Goal: Entertainment & Leisure: Consume media (video, audio)

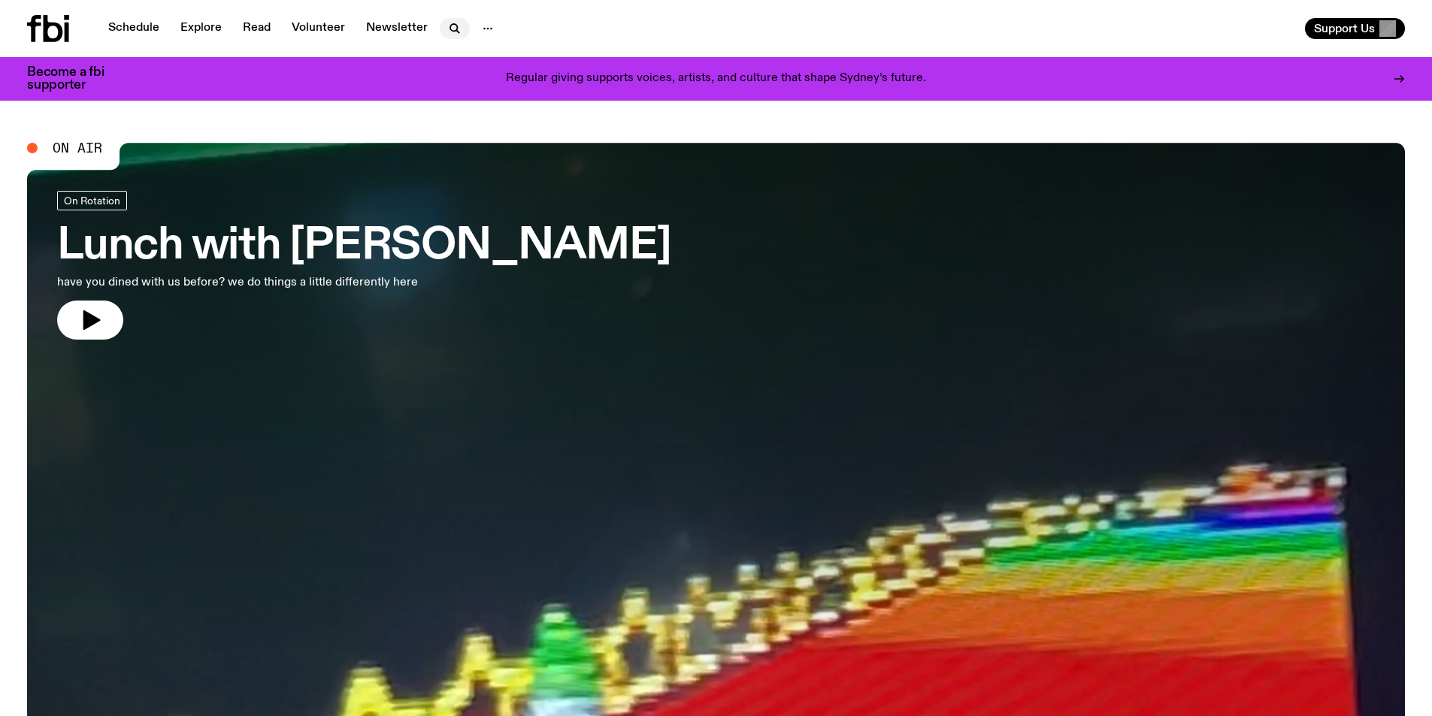
click at [451, 23] on icon "button" at bounding box center [455, 29] width 18 height 18
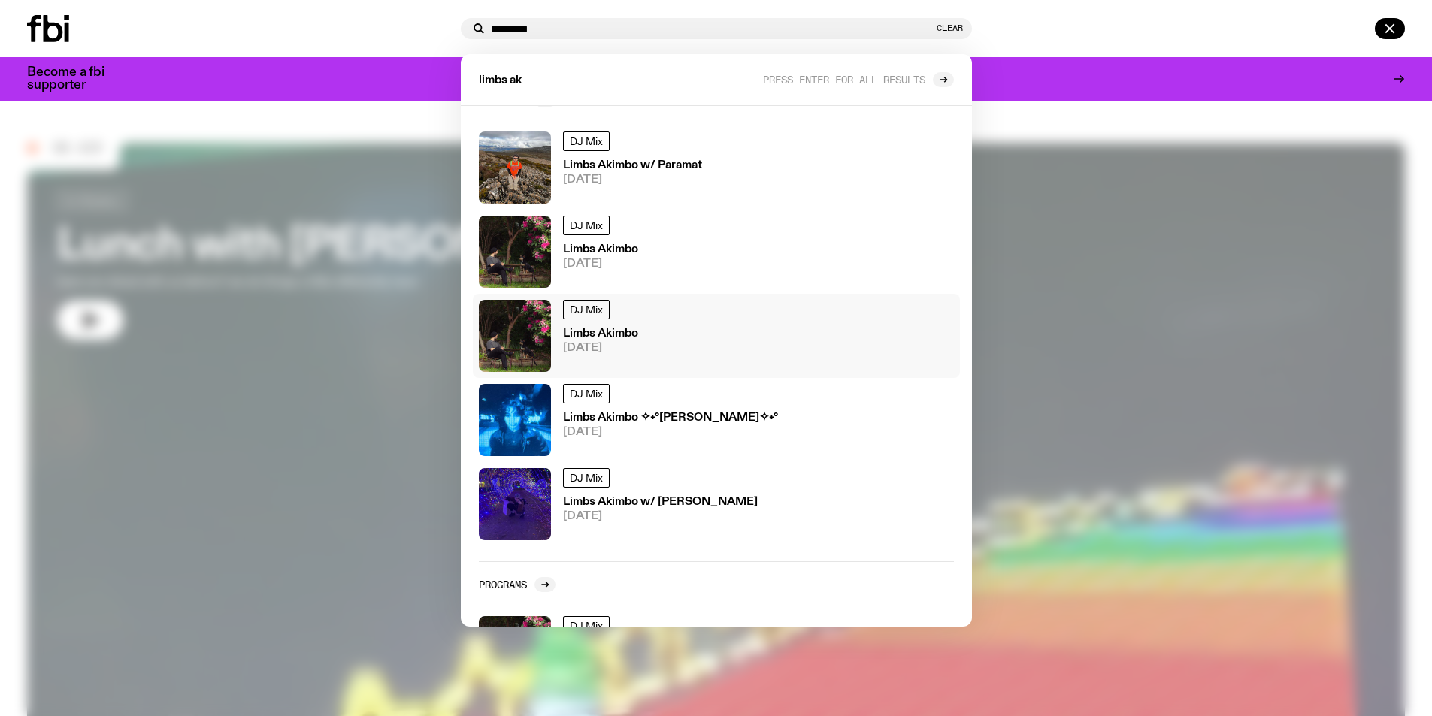
scroll to position [111, 0]
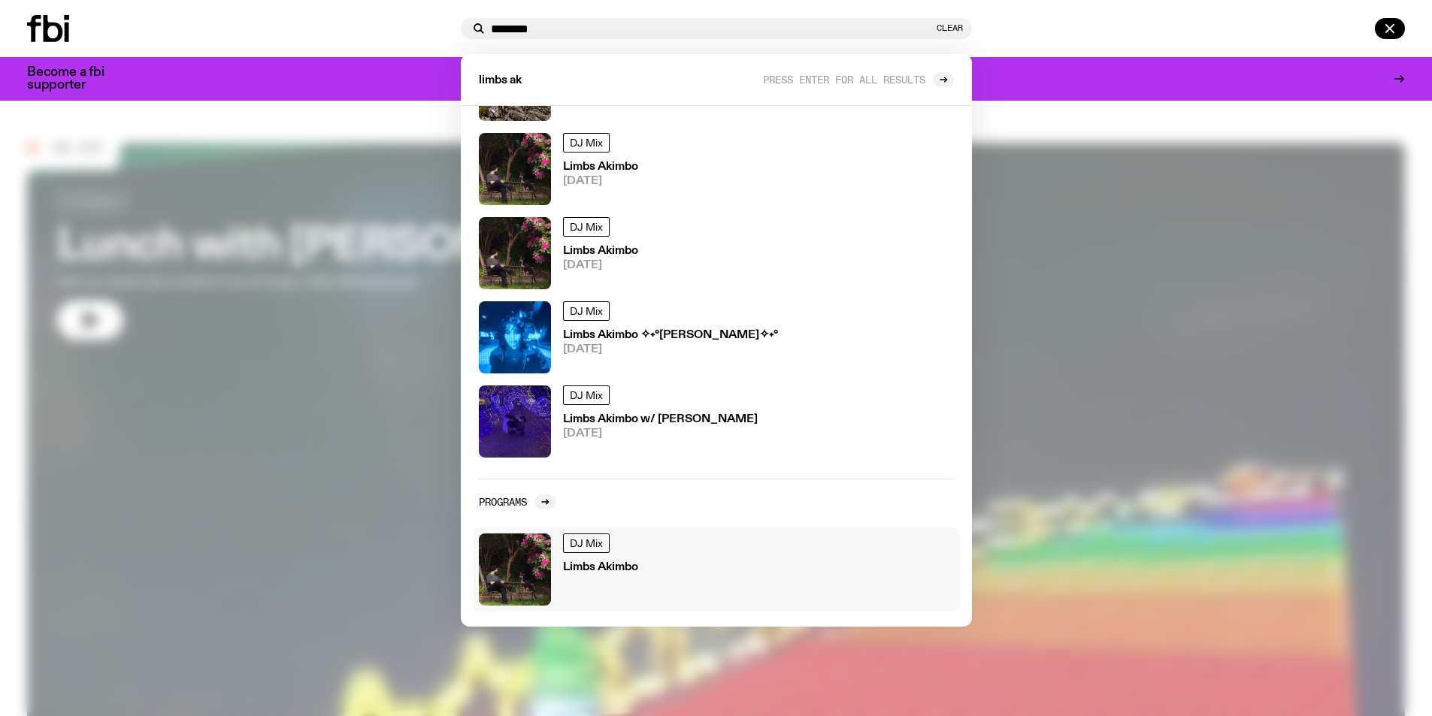
type input "********"
click at [627, 580] on div "DJ Mix Limbs Akimbo" at bounding box center [600, 570] width 75 height 72
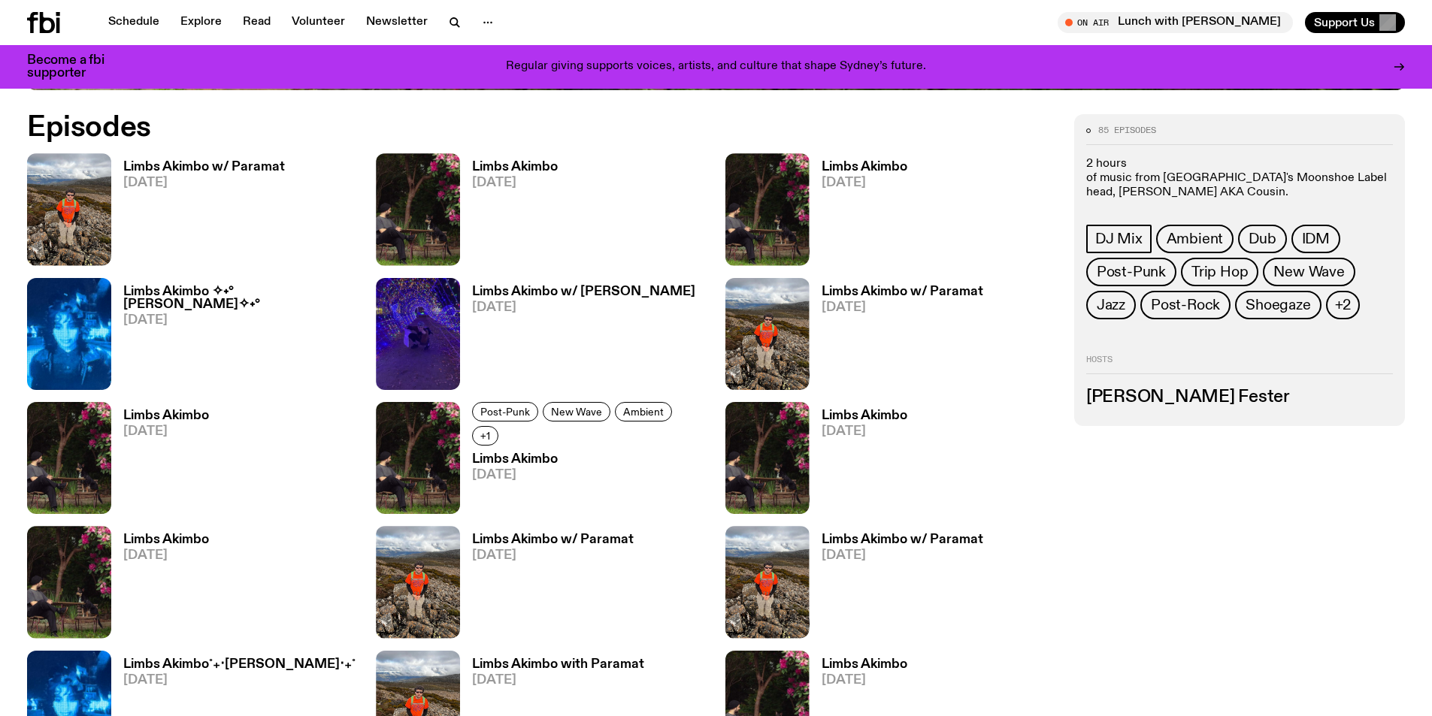
scroll to position [815, 0]
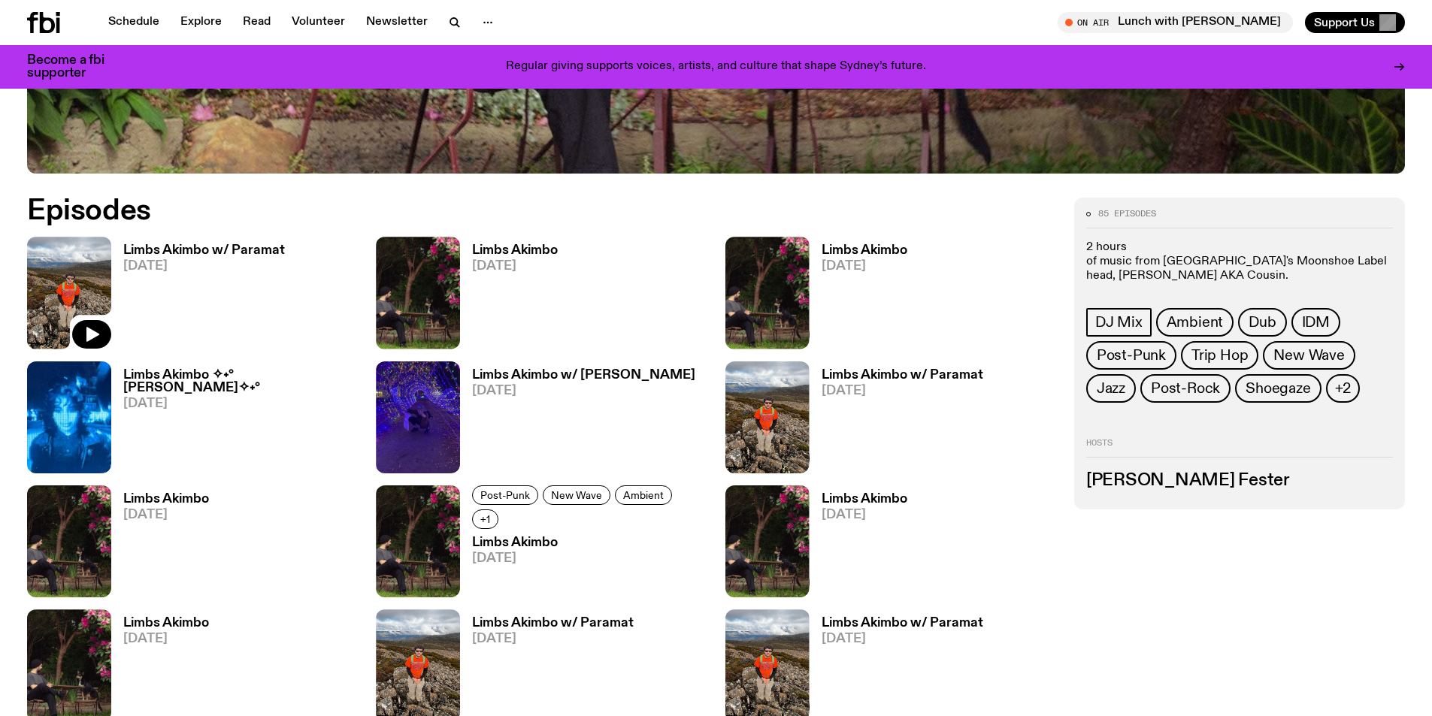
click at [76, 286] on img at bounding box center [69, 293] width 84 height 112
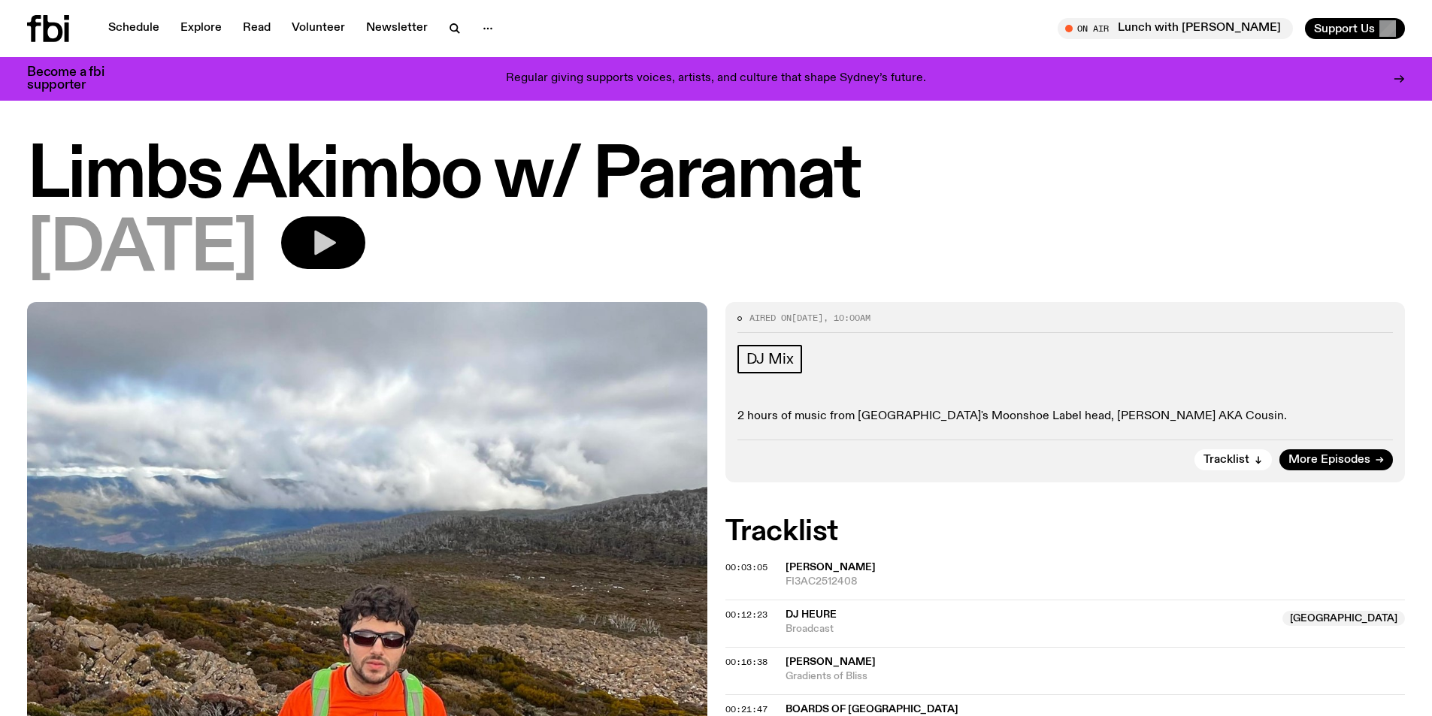
click at [365, 258] on button "button" at bounding box center [323, 242] width 84 height 53
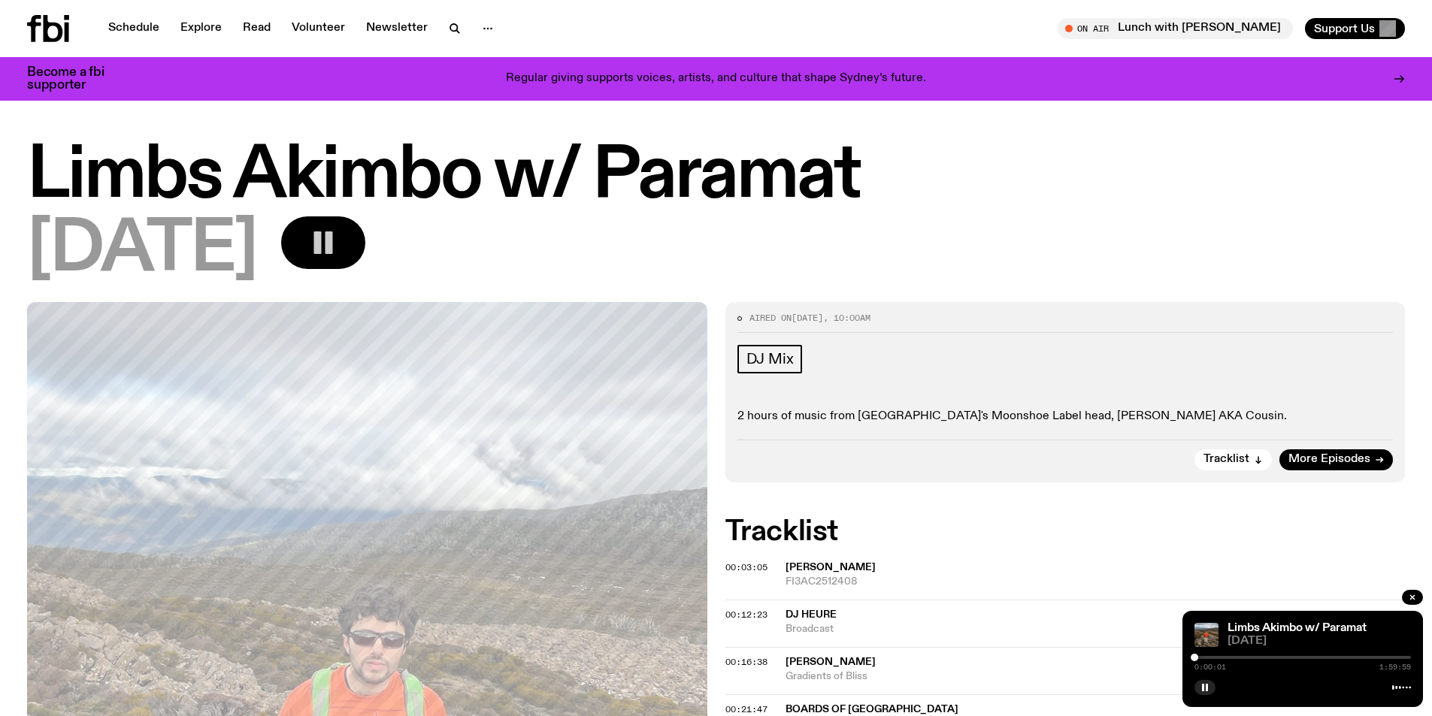
click at [1197, 657] on div at bounding box center [1194, 658] width 8 height 8
click at [333, 237] on rect "button" at bounding box center [329, 242] width 8 height 23
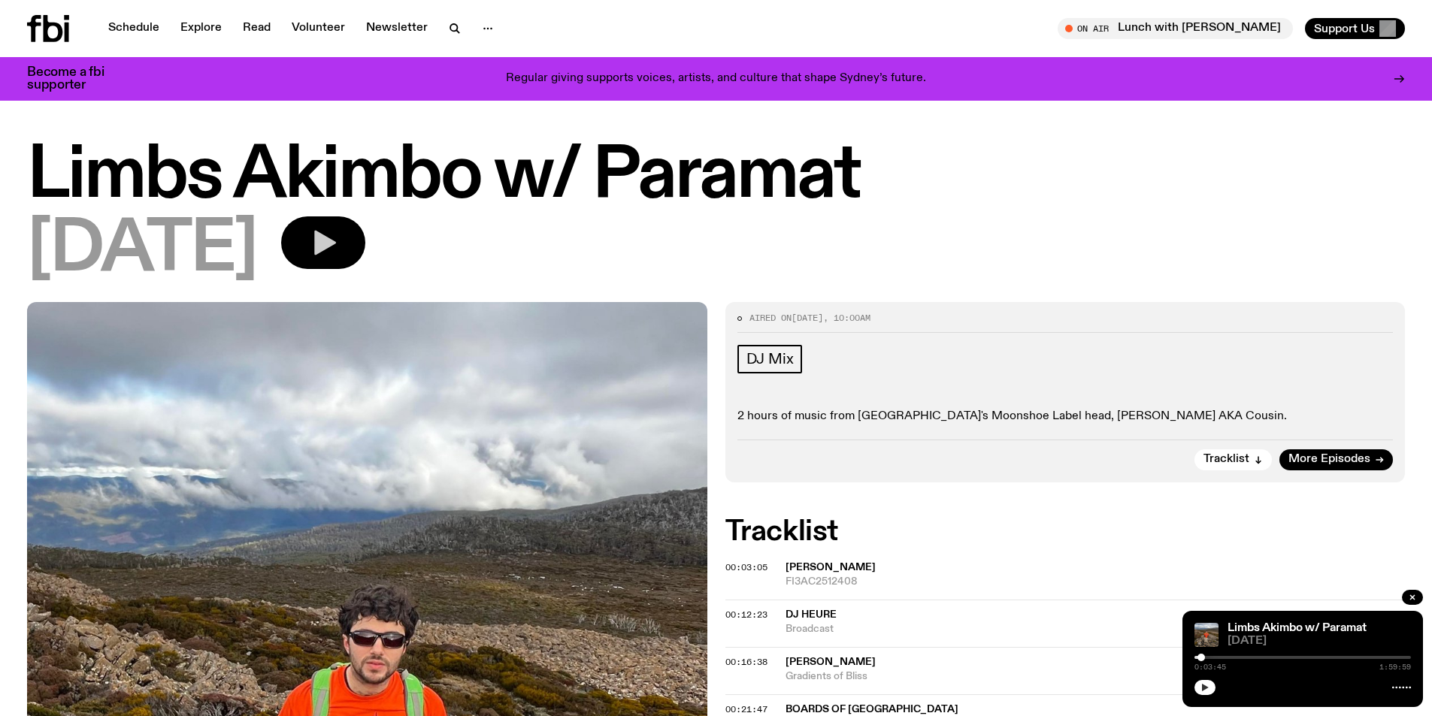
click at [1206, 686] on icon "button" at bounding box center [1204, 687] width 9 height 9
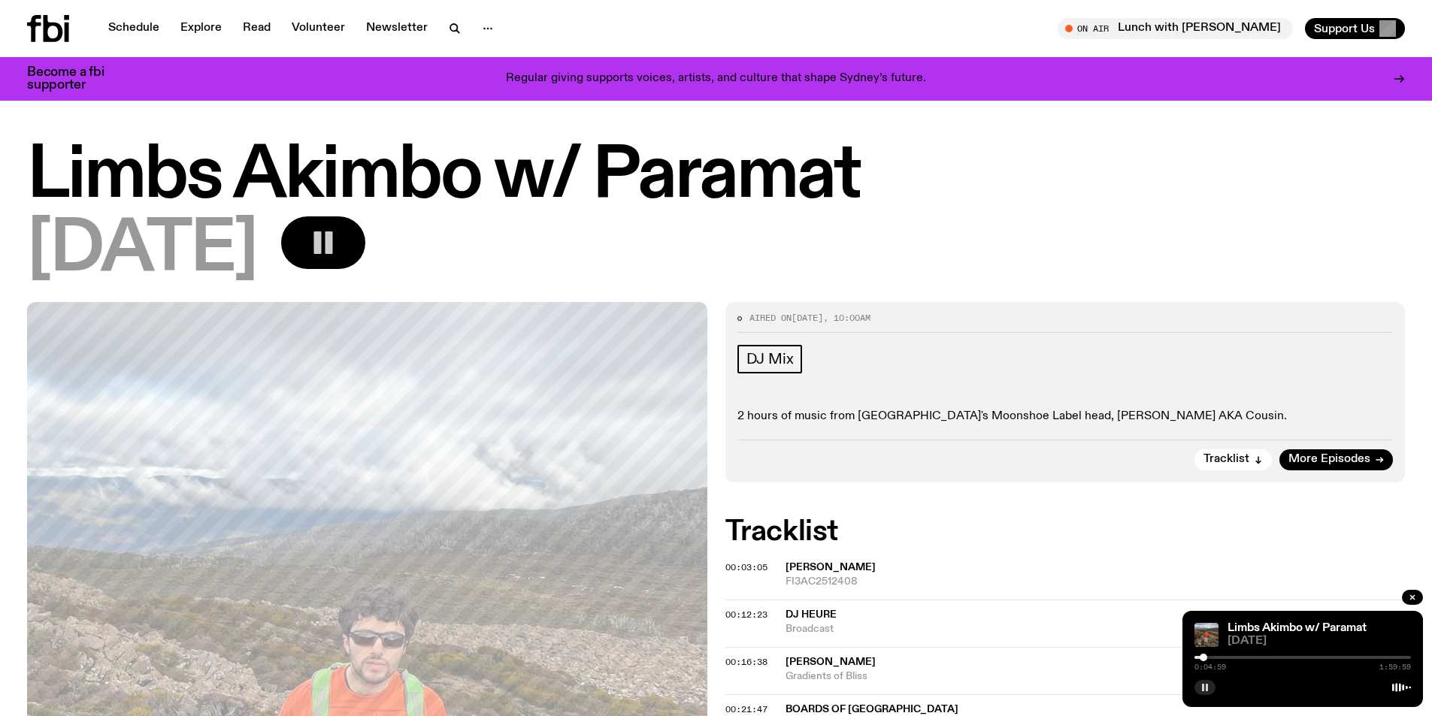
click at [1208, 685] on icon "button" at bounding box center [1204, 687] width 9 height 9
